Goal: Find specific page/section

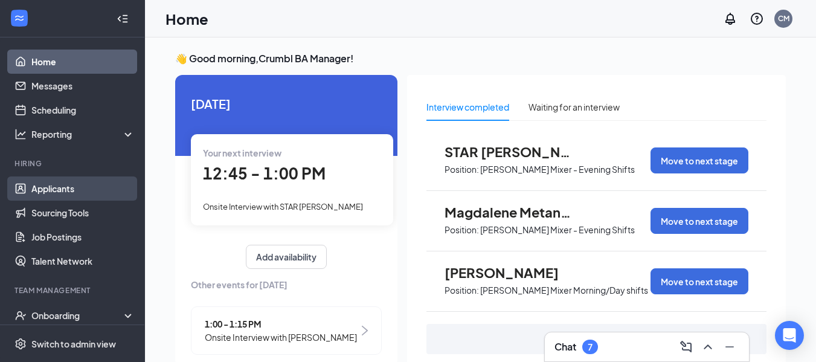
click at [59, 187] on link "Applicants" at bounding box center [82, 188] width 103 height 24
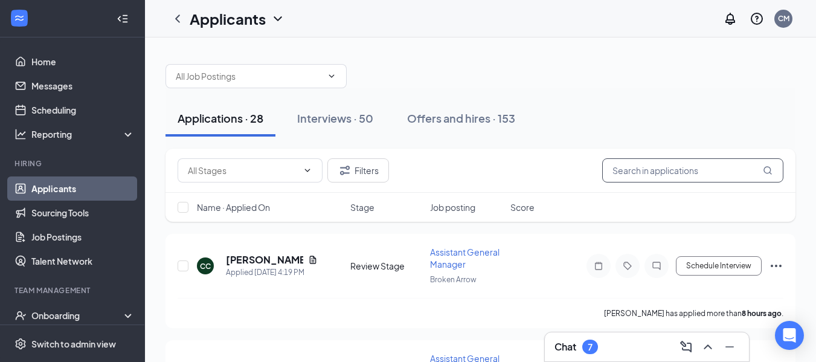
click at [629, 178] on input "text" at bounding box center [692, 170] width 181 height 24
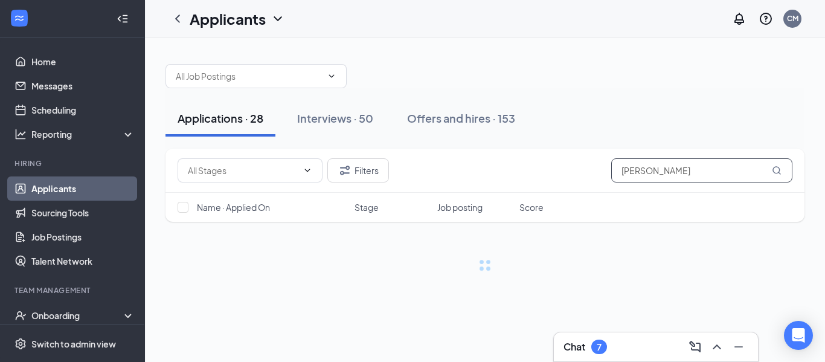
type input "[PERSON_NAME]"
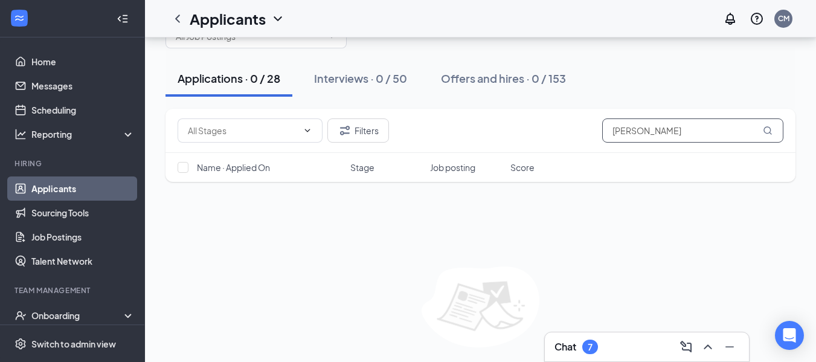
scroll to position [39, 0]
drag, startPoint x: 671, startPoint y: 128, endPoint x: 506, endPoint y: 161, distance: 168.7
click at [506, 161] on div "Filters [PERSON_NAME] Name · Applied On Stage Job posting Score" at bounding box center [480, 146] width 630 height 73
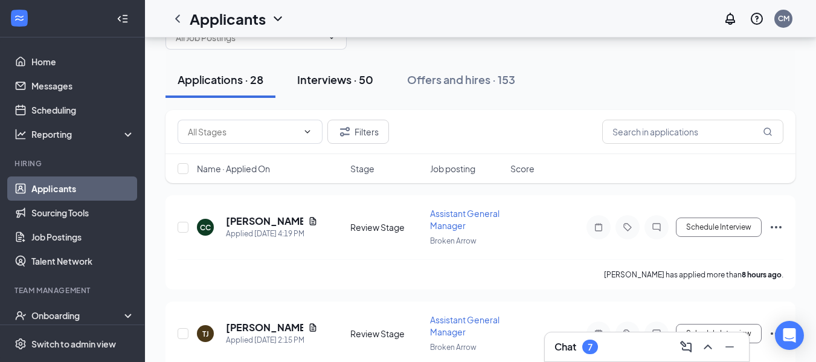
click at [351, 82] on div "Interviews · 50" at bounding box center [335, 79] width 76 height 15
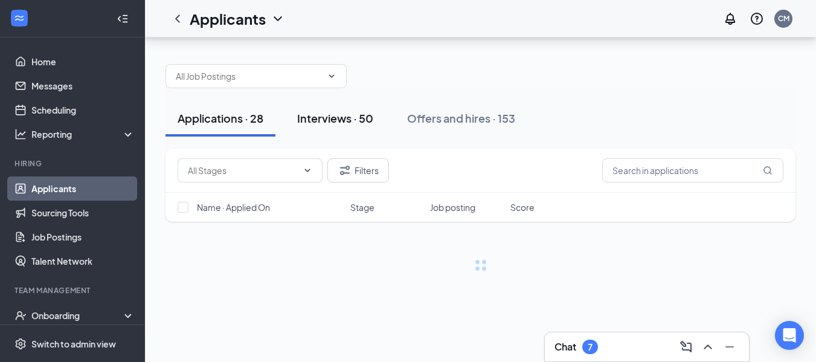
click at [351, 82] on div at bounding box center [480, 70] width 630 height 36
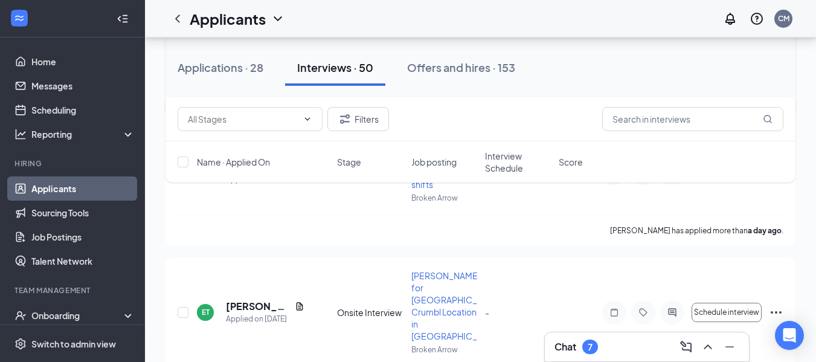
scroll to position [348, 0]
